Goal: Task Accomplishment & Management: Manage account settings

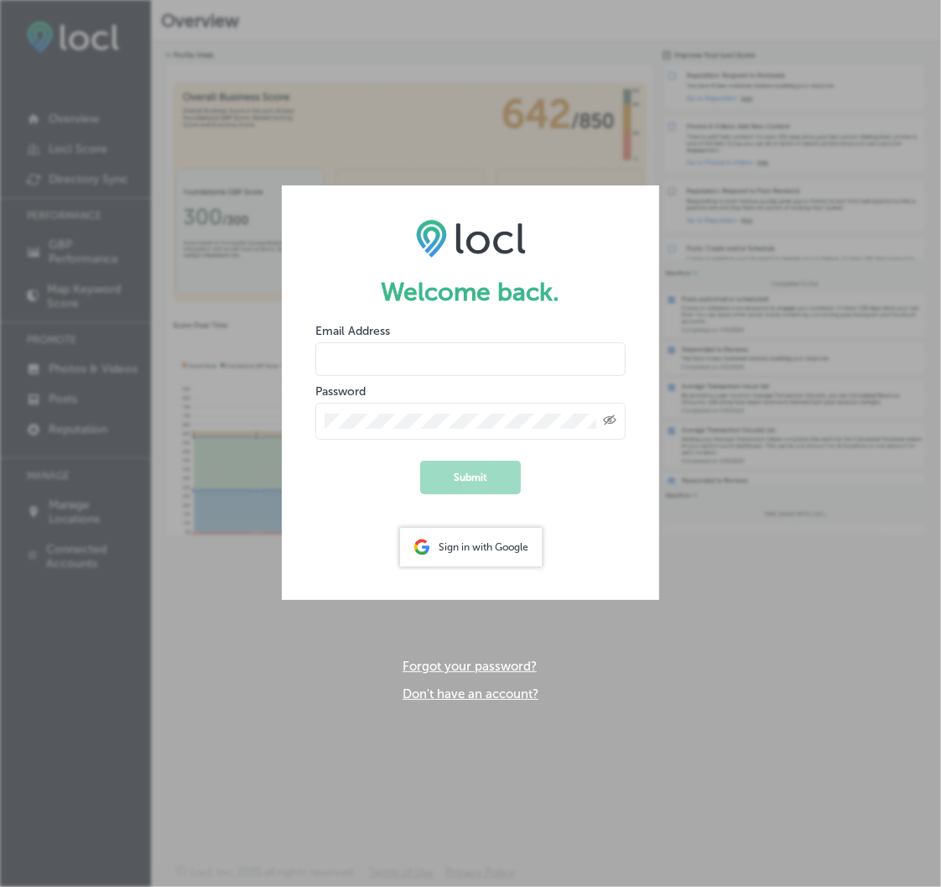
type input "[PERSON_NAME]"
click at [593, 714] on div "Welcome back. Email Address [PERSON_NAME] Password Created with Sketch. Submit …" at bounding box center [470, 443] width 941 height 887
